Goal: Task Accomplishment & Management: Use online tool/utility

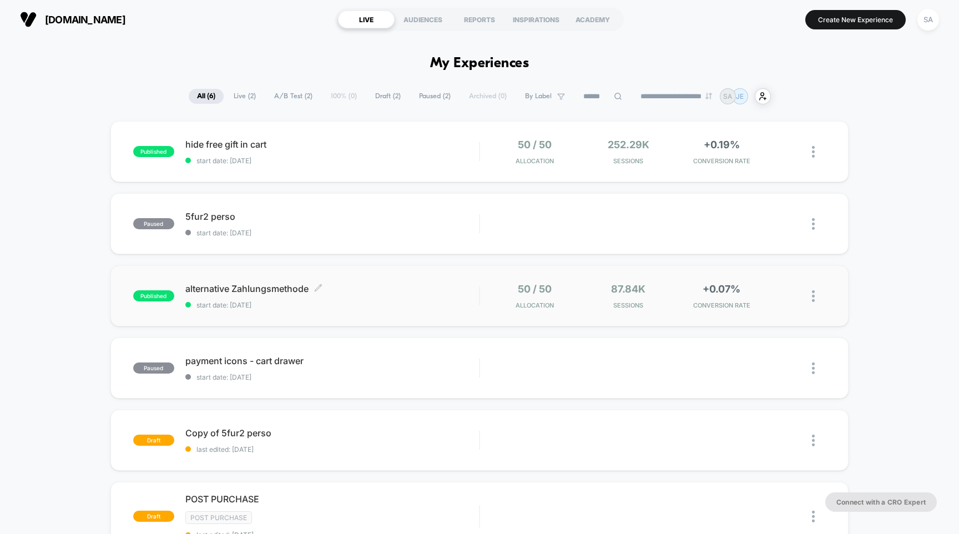
click at [267, 290] on span "alternative Zahlungsmethode Click to edit experience details" at bounding box center [332, 288] width 294 height 11
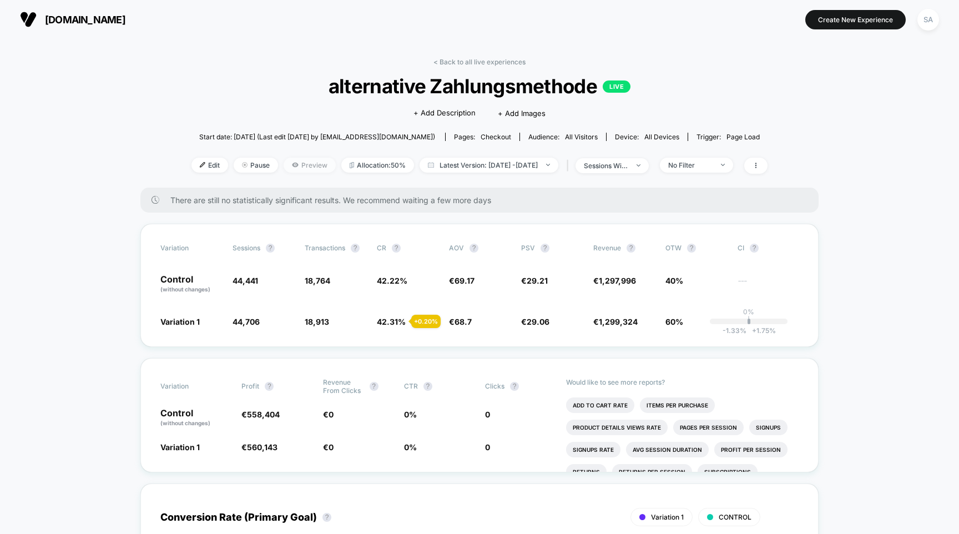
click at [292, 165] on span "Preview" at bounding box center [309, 165] width 52 height 15
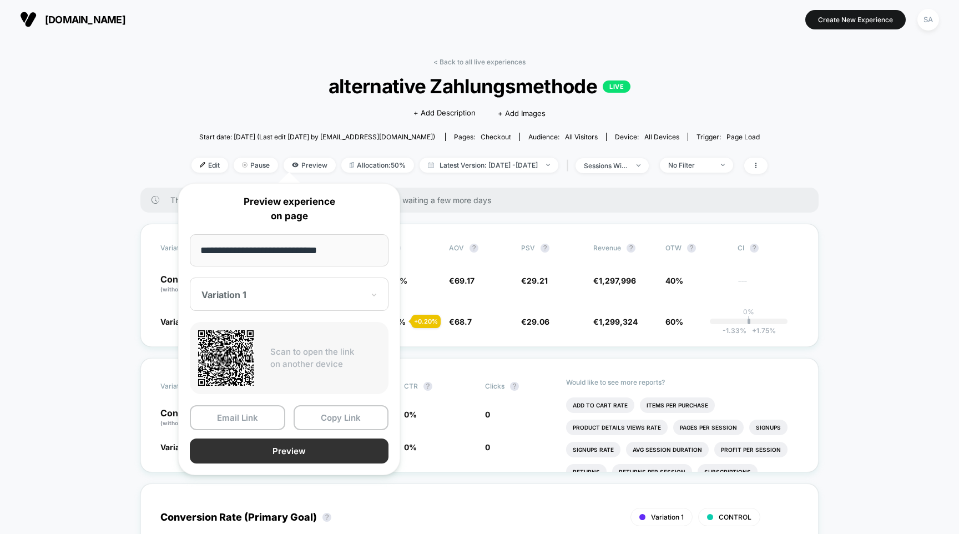
click at [264, 459] on button "Preview" at bounding box center [289, 450] width 199 height 25
